Goal: Transaction & Acquisition: Purchase product/service

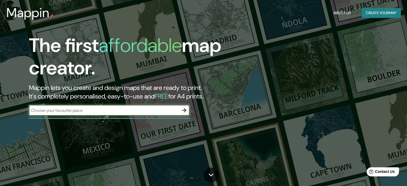
click at [107, 113] on input "text" at bounding box center [104, 110] width 150 height 6
type input "bahia [PERSON_NAME]"
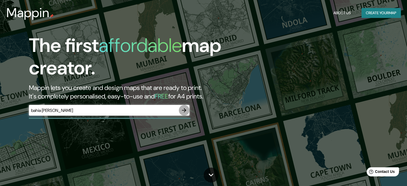
click at [183, 113] on icon "button" at bounding box center [184, 110] width 6 height 6
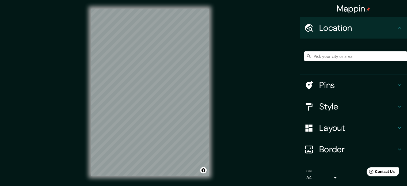
click at [222, 53] on div "Mappin Location Pins Style Layout Border Choose a border. Hint : you can make l…" at bounding box center [203, 96] width 407 height 193
click at [340, 106] on h4 "Style" at bounding box center [357, 106] width 77 height 11
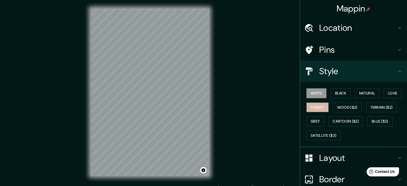
click at [319, 105] on button "Forest" at bounding box center [317, 108] width 22 height 10
click at [316, 92] on button "White" at bounding box center [316, 93] width 20 height 10
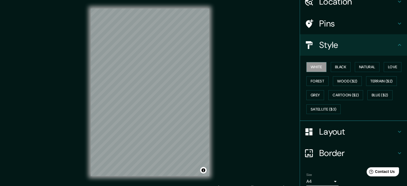
scroll to position [48, 0]
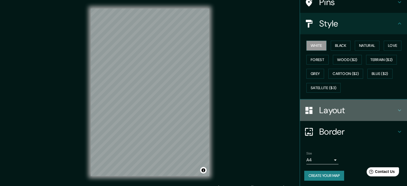
click at [372, 111] on h4 "Layout" at bounding box center [357, 110] width 77 height 11
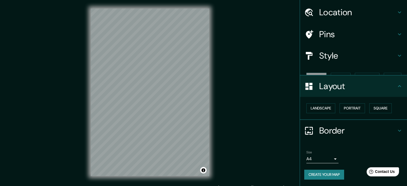
scroll to position [6, 0]
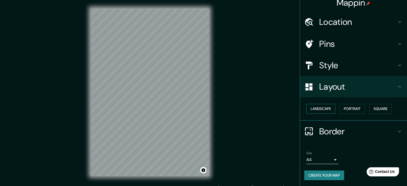
click at [322, 110] on button "Landscape" at bounding box center [320, 109] width 29 height 10
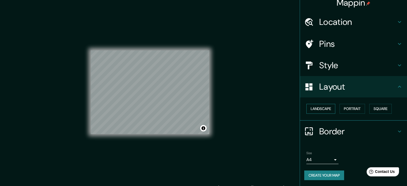
click at [322, 110] on button "Landscape" at bounding box center [320, 109] width 29 height 10
click at [340, 108] on button "Portrait" at bounding box center [352, 109] width 25 height 10
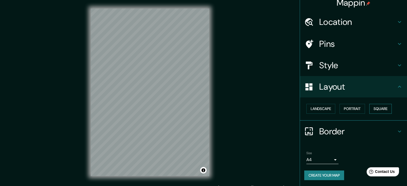
click at [378, 106] on button "Square" at bounding box center [380, 109] width 22 height 10
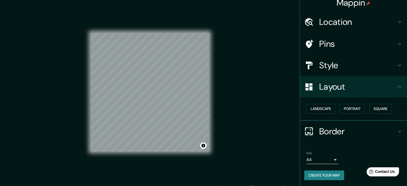
click at [374, 127] on h4 "Border" at bounding box center [357, 131] width 77 height 11
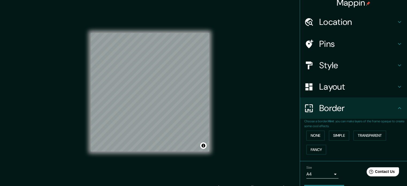
click at [376, 115] on div "Border" at bounding box center [353, 107] width 107 height 21
click at [320, 23] on h4 "Location" at bounding box center [357, 22] width 77 height 11
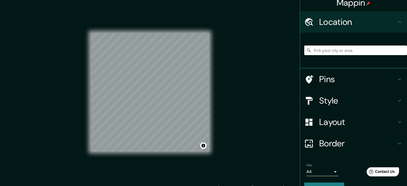
click at [332, 48] on input "Pick your city or area" at bounding box center [355, 50] width 103 height 10
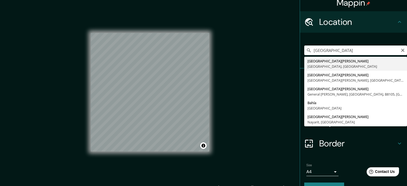
type input "[GEOGRAPHIC_DATA][PERSON_NAME], [GEOGRAPHIC_DATA], [GEOGRAPHIC_DATA]"
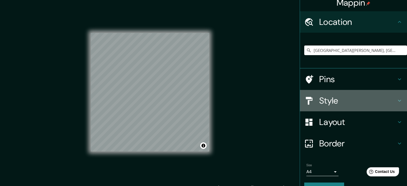
click at [330, 102] on h4 "Style" at bounding box center [357, 100] width 77 height 11
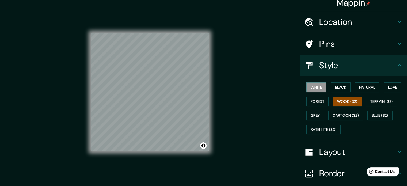
click at [336, 101] on button "Wood ($2)" at bounding box center [347, 102] width 29 height 10
click at [317, 101] on button "Forest" at bounding box center [317, 102] width 22 height 10
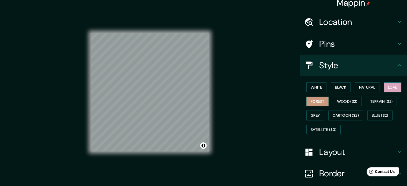
click at [395, 87] on button "Love" at bounding box center [393, 87] width 18 height 10
click at [371, 88] on button "Natural" at bounding box center [367, 87] width 25 height 10
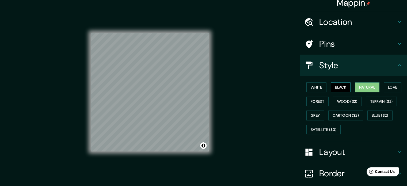
click at [339, 88] on button "Black" at bounding box center [341, 87] width 20 height 10
click at [369, 86] on button "Natural" at bounding box center [367, 87] width 25 height 10
click at [367, 151] on h4 "Layout" at bounding box center [357, 152] width 77 height 11
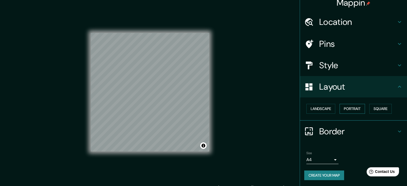
click at [351, 106] on button "Portrait" at bounding box center [352, 109] width 25 height 10
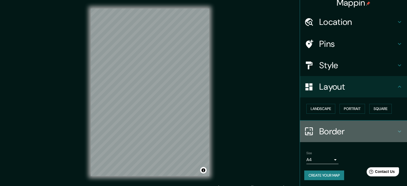
click at [340, 127] on h4 "Border" at bounding box center [357, 131] width 77 height 11
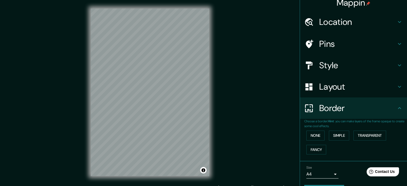
scroll to position [20, 0]
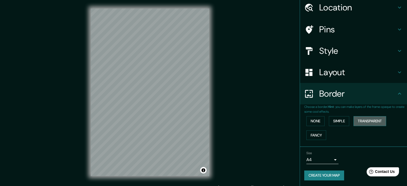
click at [379, 119] on button "Transparent" at bounding box center [370, 121] width 33 height 10
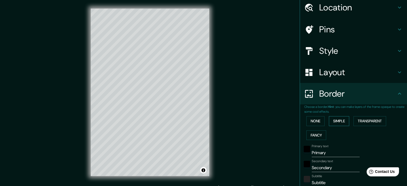
click at [332, 123] on button "Simple" at bounding box center [339, 121] width 20 height 10
click at [313, 124] on button "None" at bounding box center [315, 121] width 18 height 10
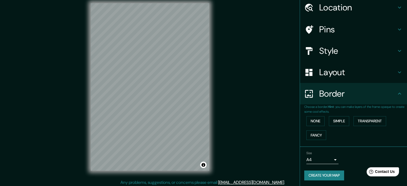
scroll to position [7, 0]
